Goal: Find specific page/section: Find specific page/section

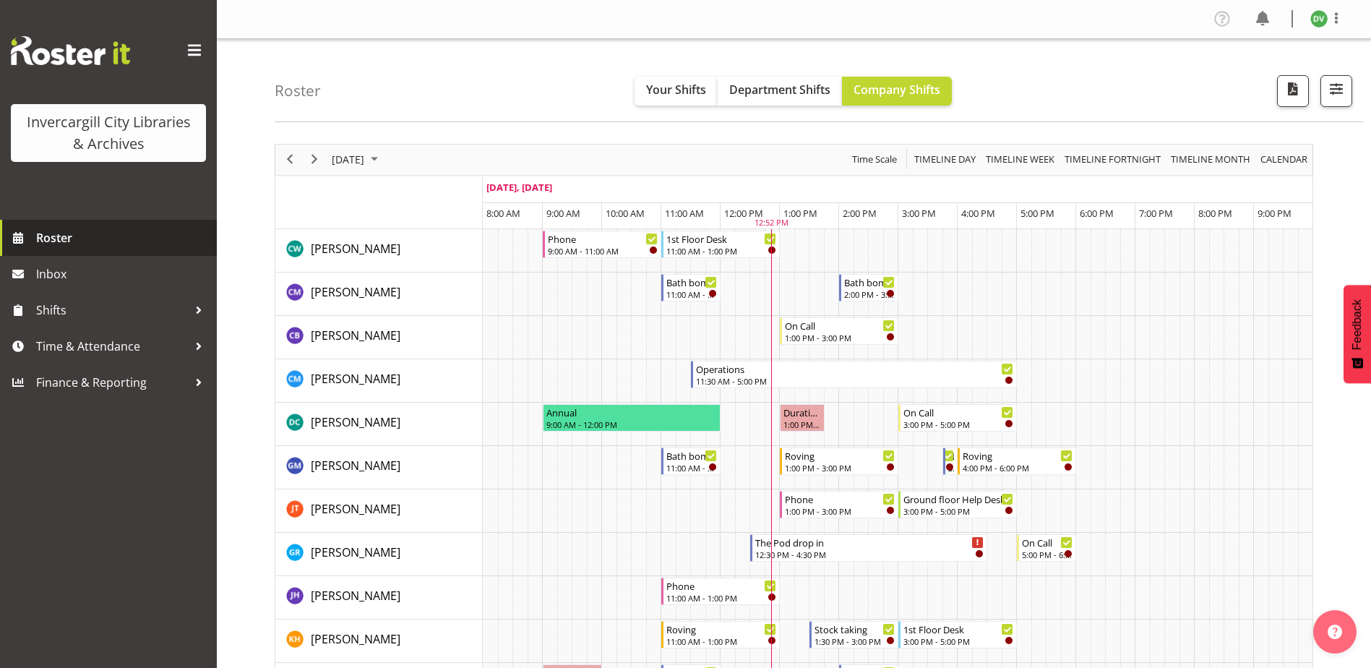
scroll to position [434, 0]
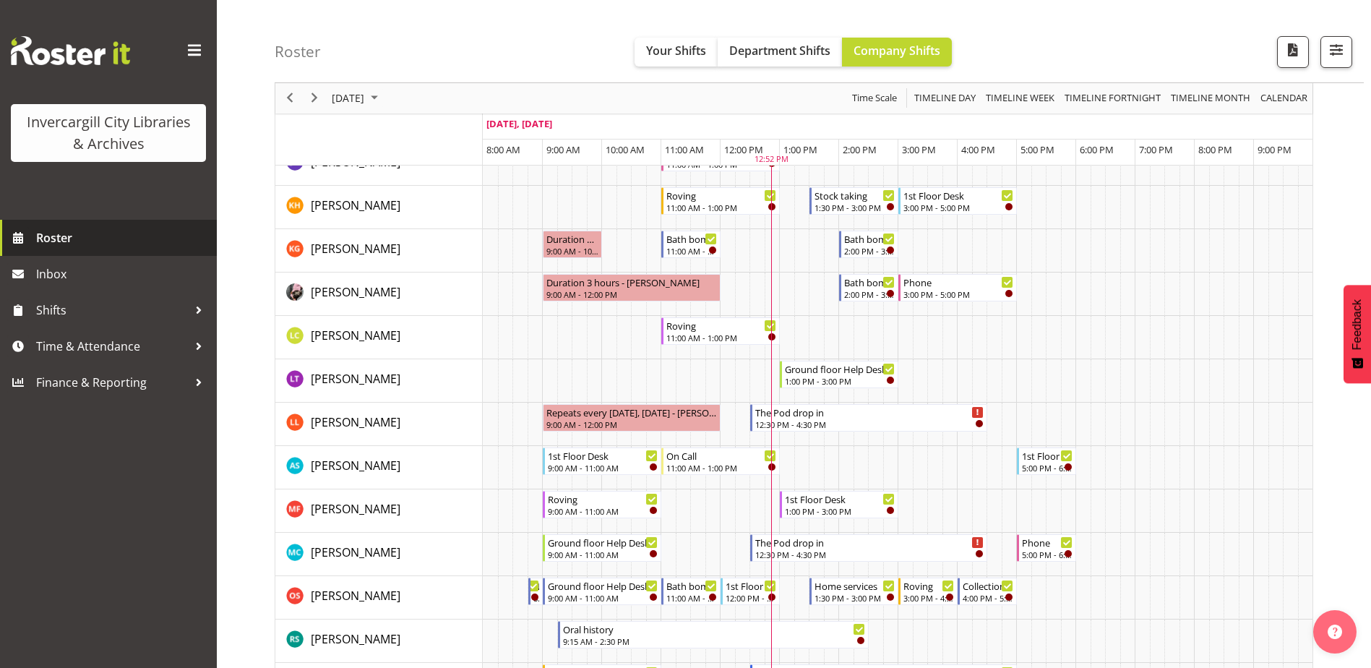
click at [47, 247] on span "Roster" at bounding box center [122, 238] width 173 height 22
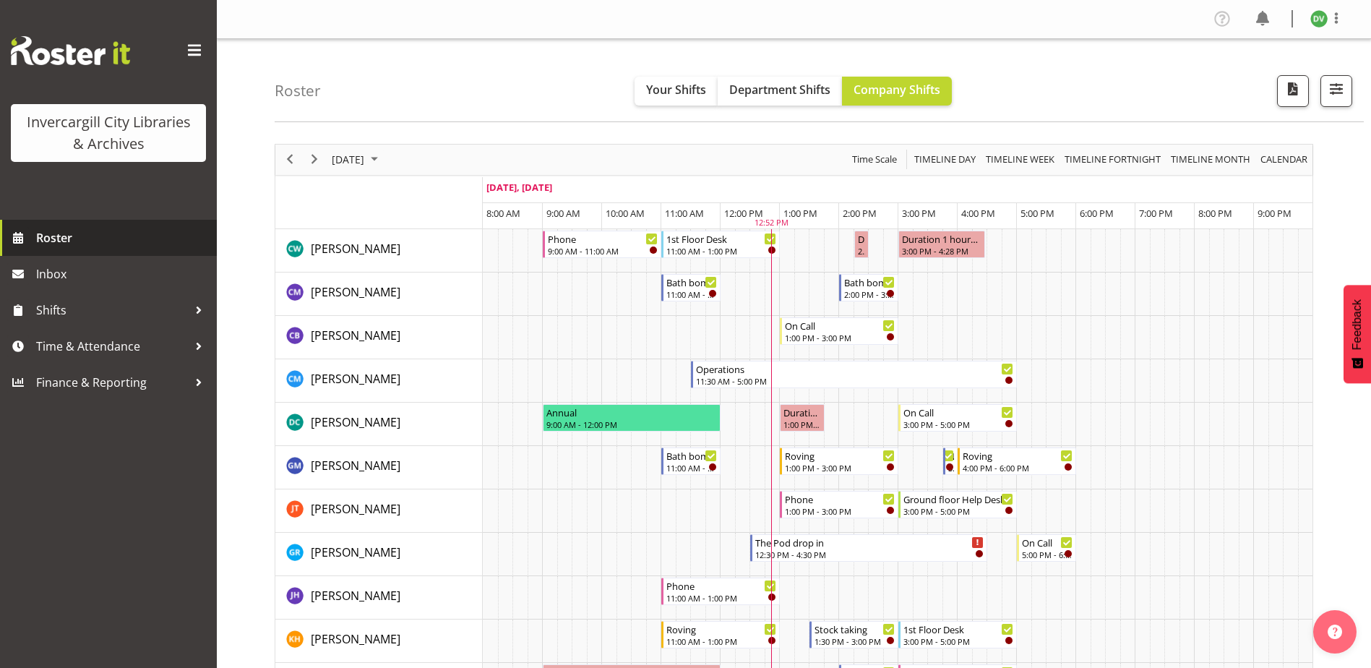
click at [57, 240] on span "Roster" at bounding box center [122, 238] width 173 height 22
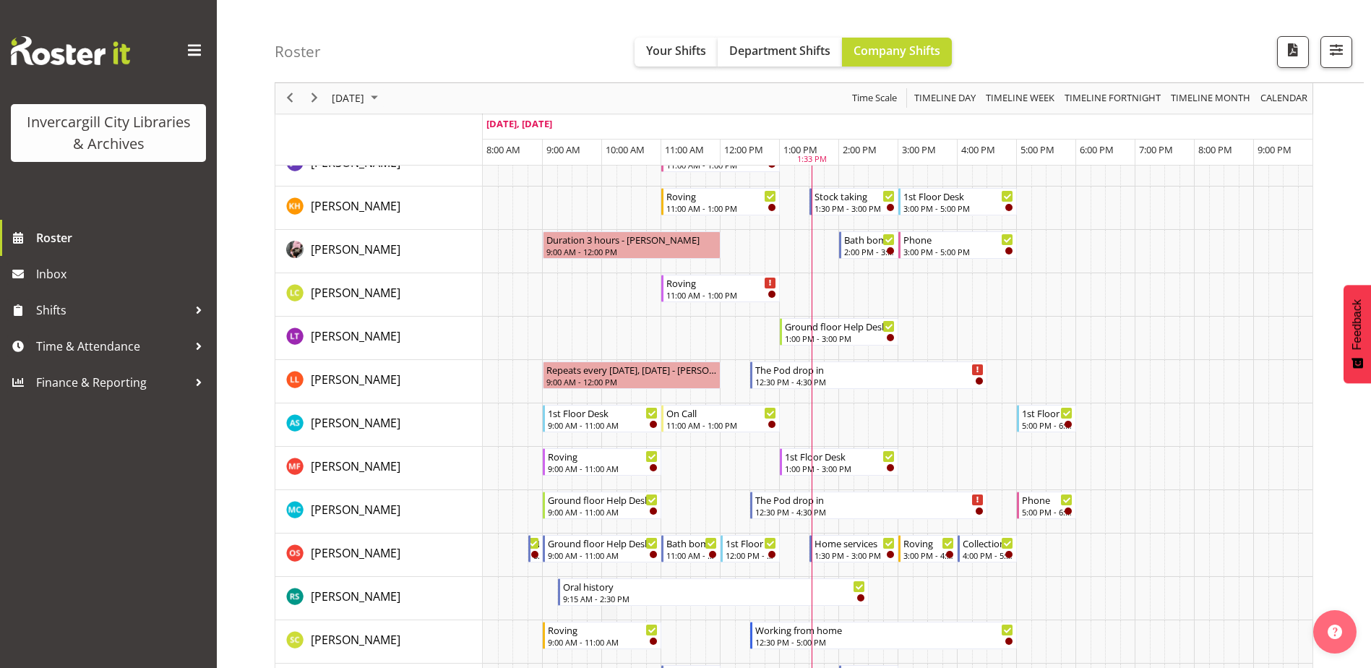
scroll to position [434, 0]
